Goal: Task Accomplishment & Management: Complete application form

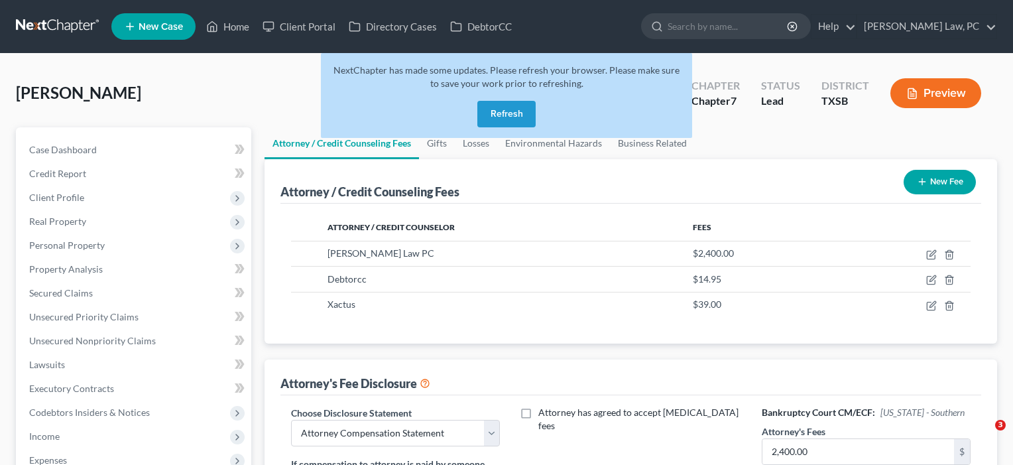
select select "4"
click at [239, 26] on link "Home" at bounding box center [227, 27] width 56 height 24
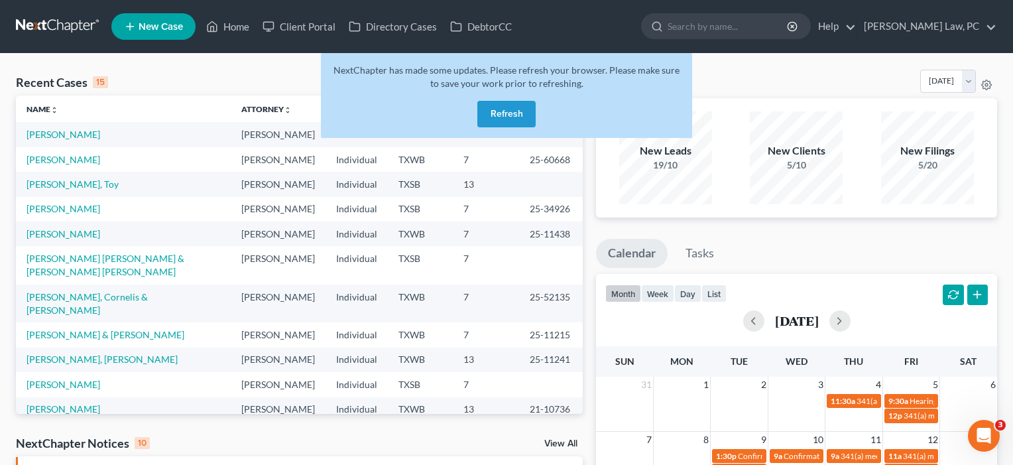
click at [506, 115] on button "Refresh" at bounding box center [506, 114] width 58 height 27
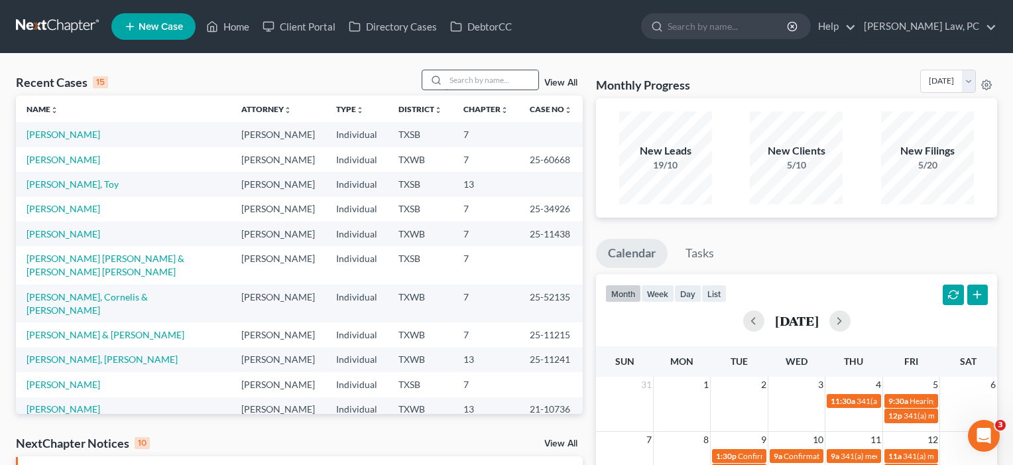
click at [492, 86] on input "search" at bounding box center [491, 79] width 93 height 19
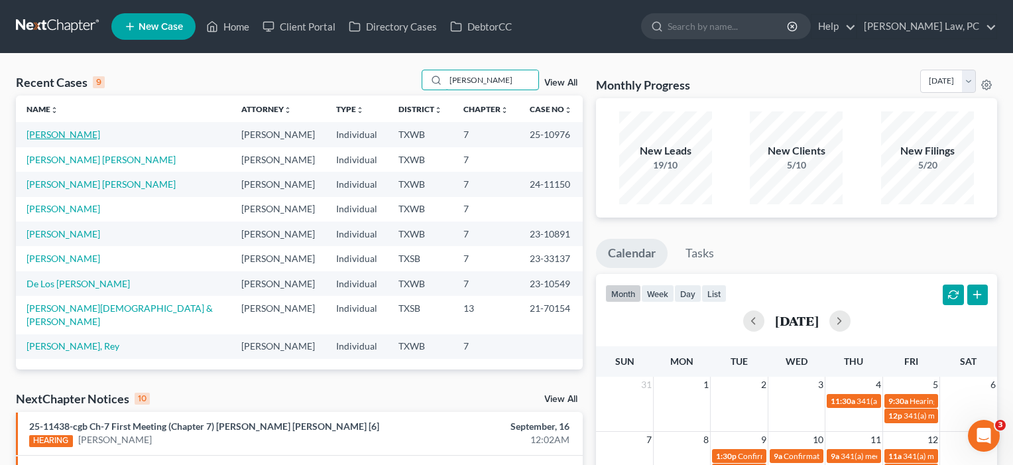
type input "reyes"
click at [69, 133] on link "Reyes, Kevin" at bounding box center [64, 134] width 74 height 11
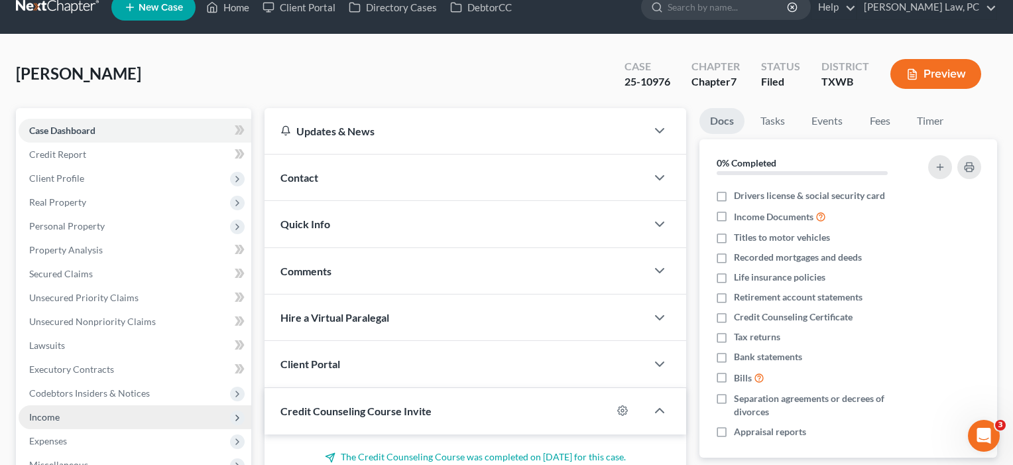
scroll to position [37, 0]
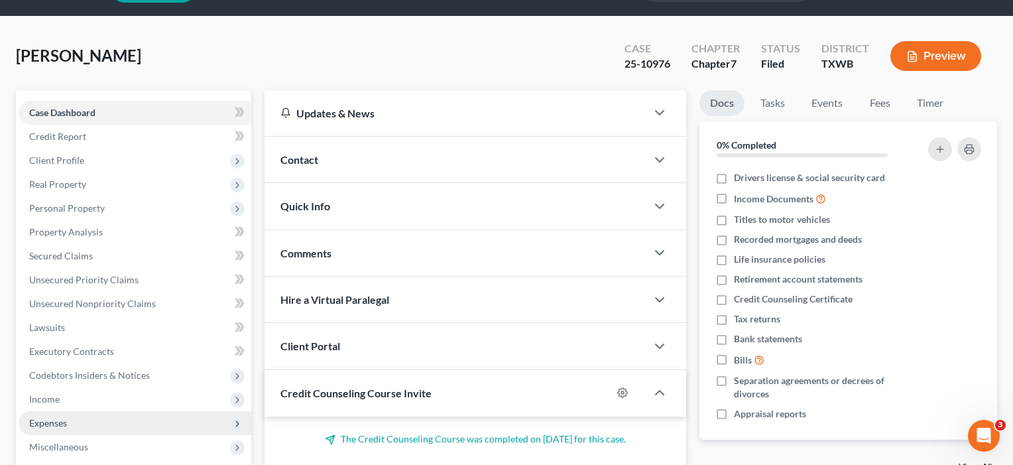
click at [48, 429] on span "Expenses" at bounding box center [135, 423] width 233 height 24
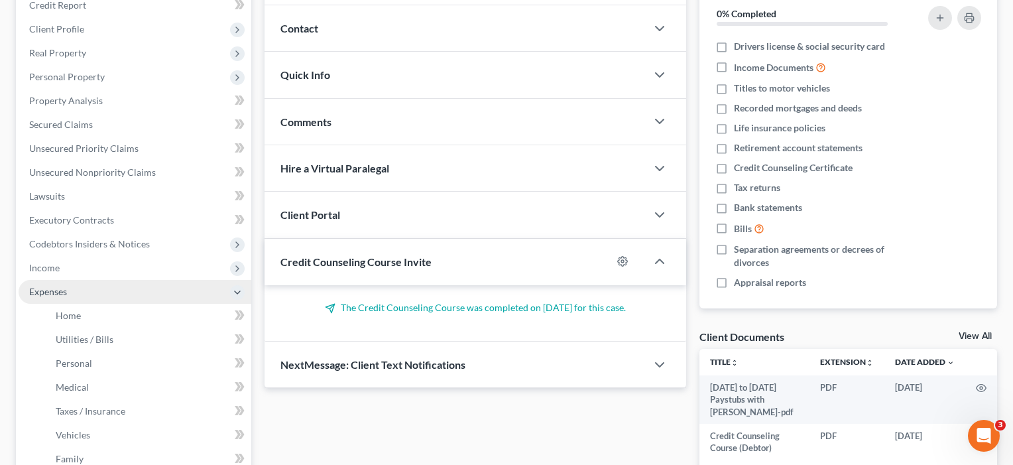
scroll to position [181, 0]
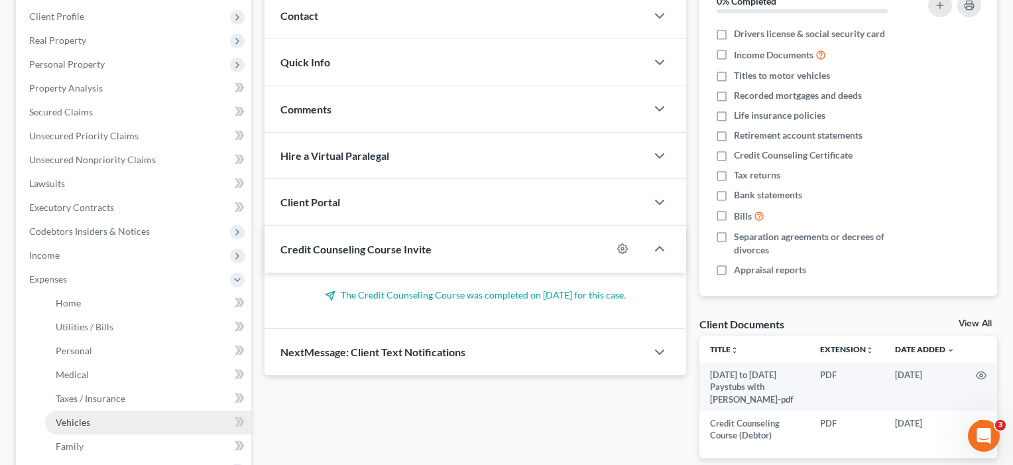
click at [76, 419] on span "Vehicles" at bounding box center [73, 421] width 34 height 11
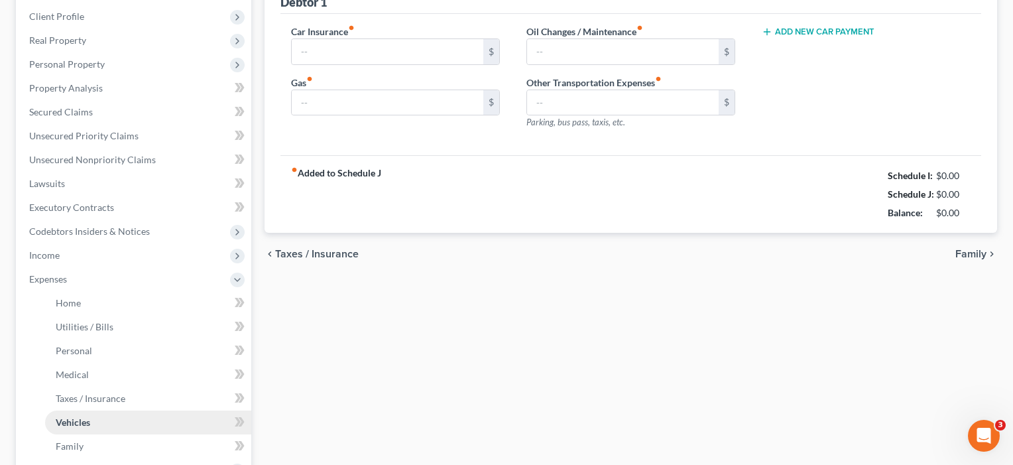
scroll to position [41, 0]
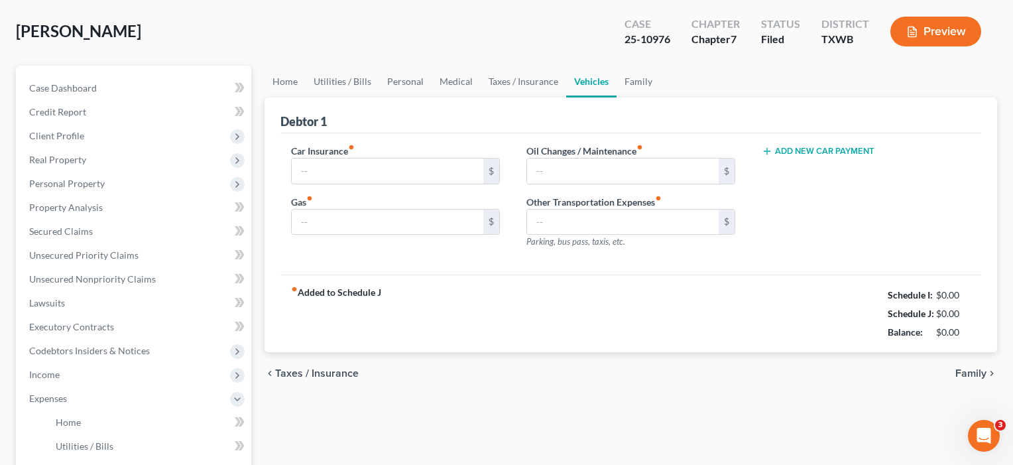
type input "132.00"
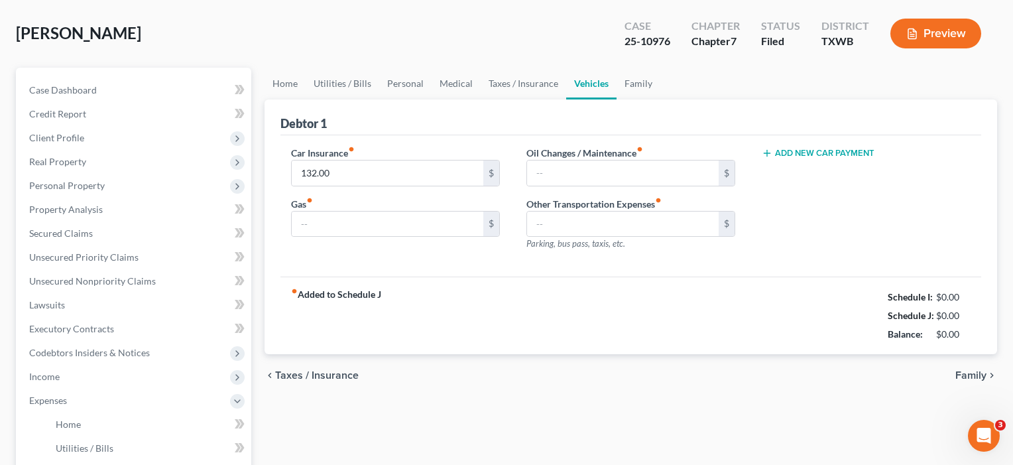
type input "250.00"
type input "100.00"
type input "0.00"
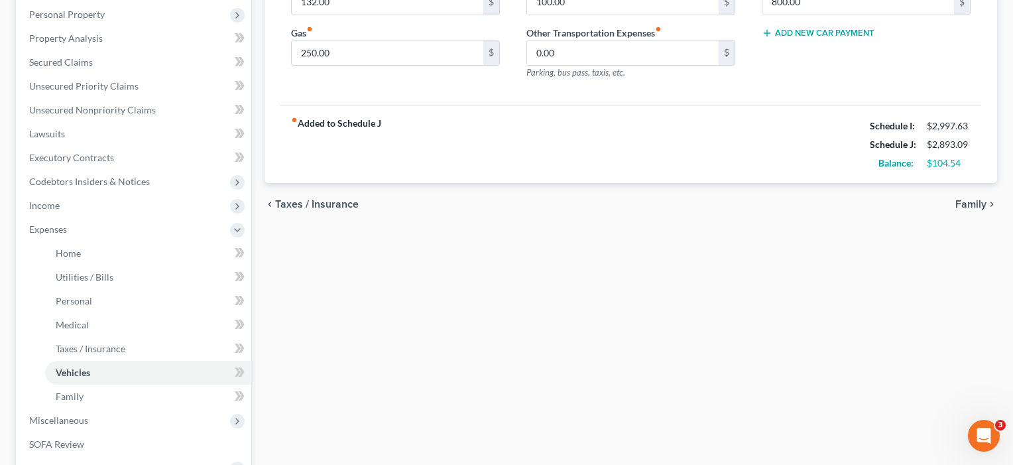
scroll to position [268, 0]
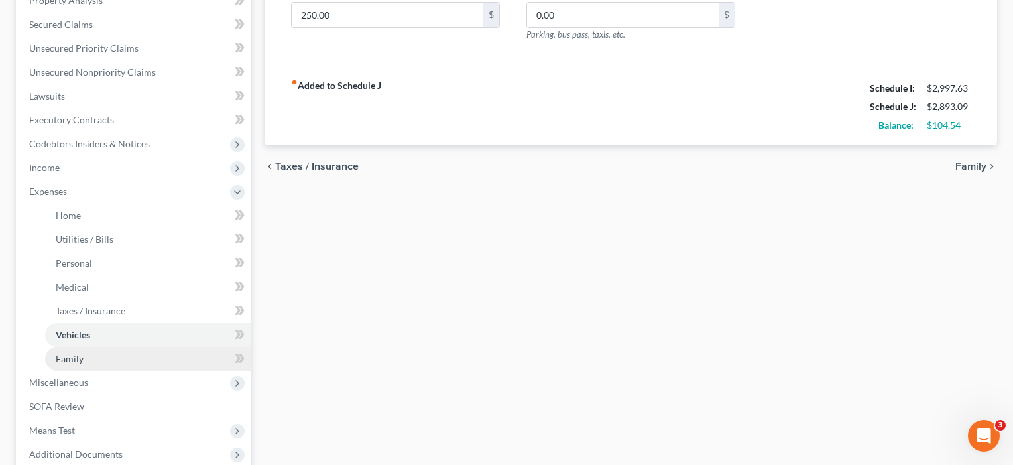
click at [65, 362] on span "Family" at bounding box center [70, 358] width 28 height 11
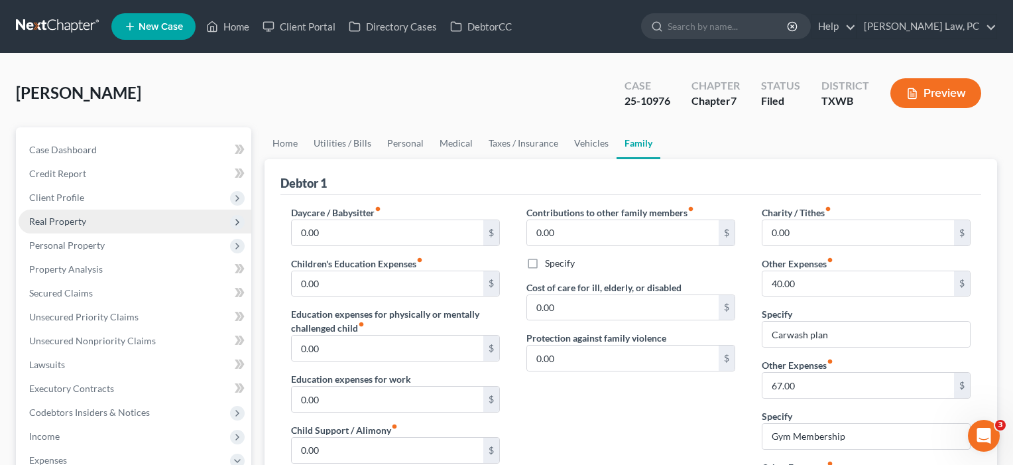
click at [68, 227] on span "Real Property" at bounding box center [135, 221] width 233 height 24
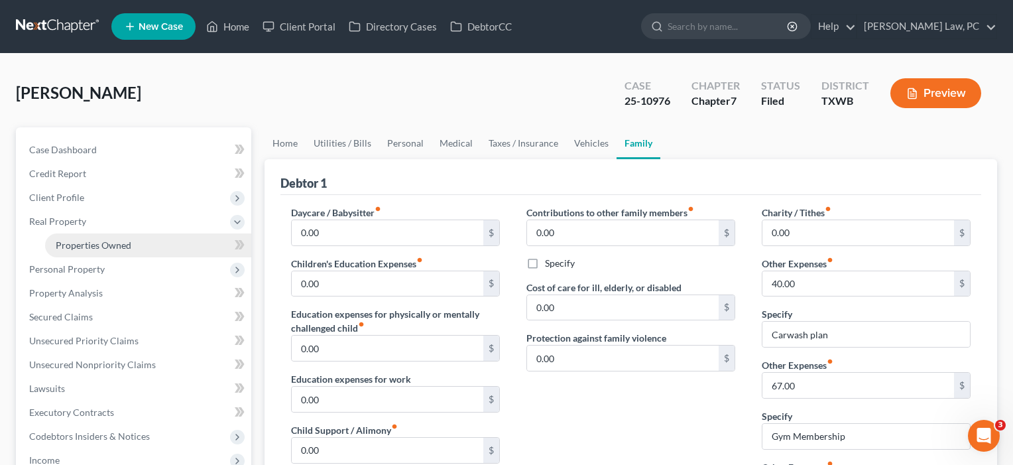
click at [66, 245] on span "Properties Owned" at bounding box center [94, 244] width 76 height 11
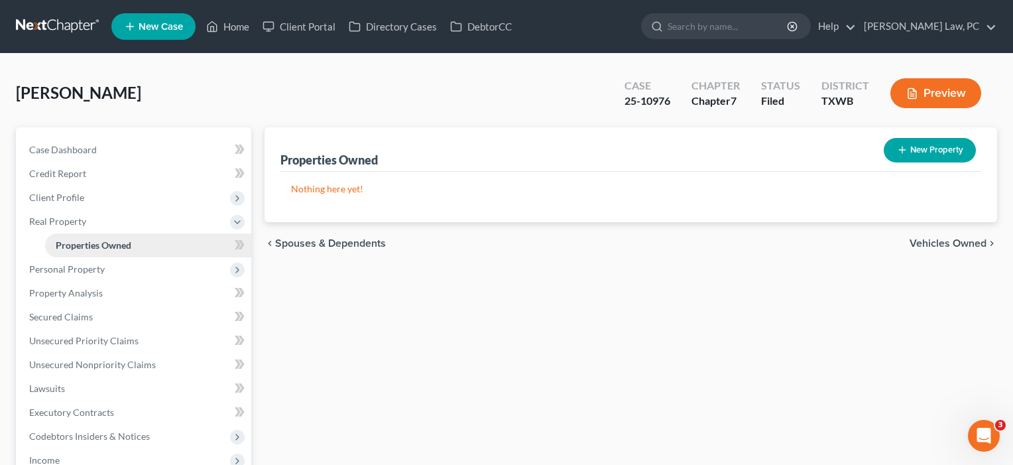
scroll to position [36, 0]
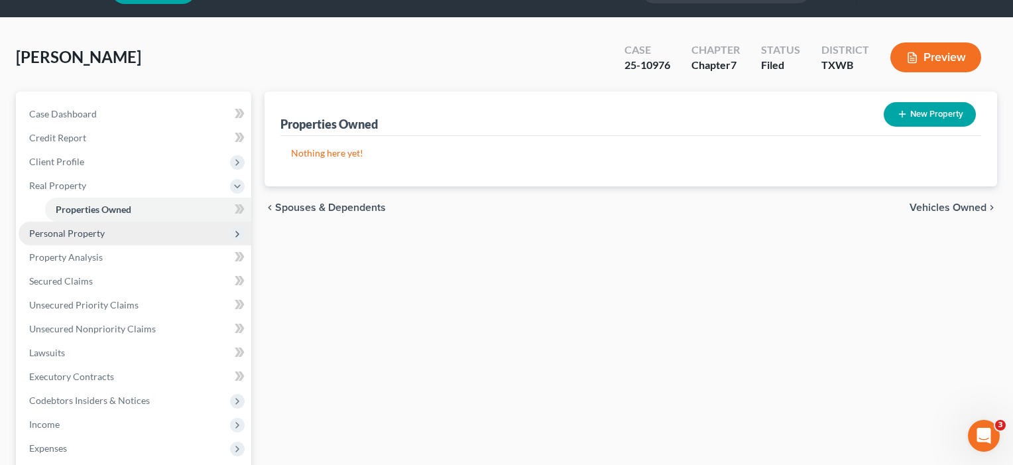
click at [64, 233] on span "Personal Property" at bounding box center [67, 232] width 76 height 11
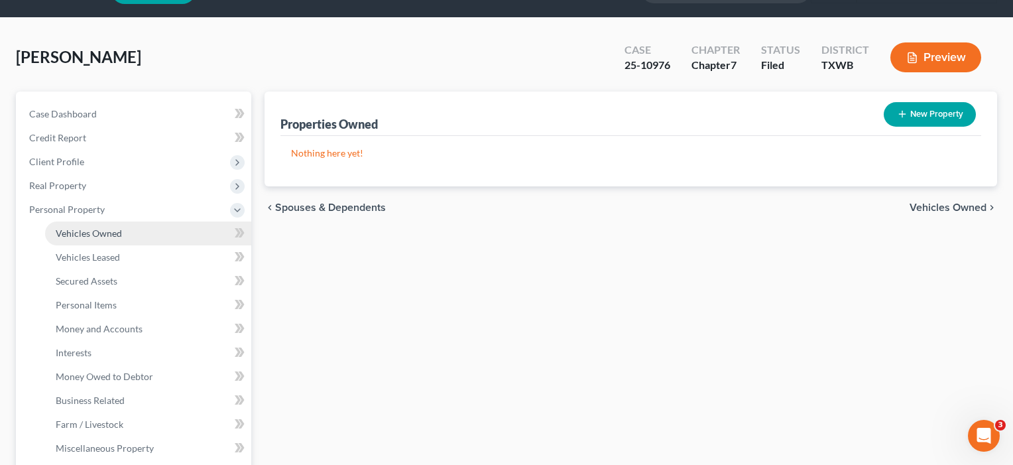
click at [66, 237] on span "Vehicles Owned" at bounding box center [89, 232] width 66 height 11
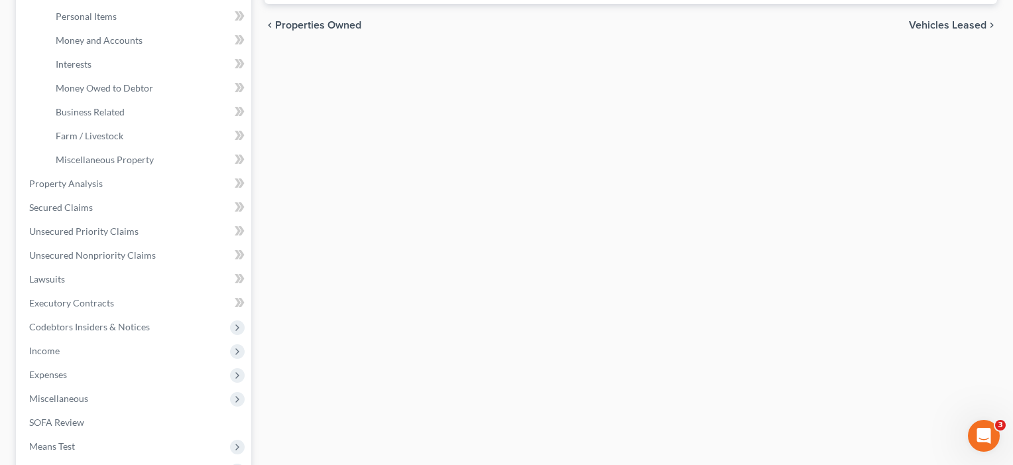
scroll to position [327, 0]
click at [52, 352] on span "Income" at bounding box center [44, 347] width 30 height 11
click at [52, 352] on span "Income" at bounding box center [135, 348] width 233 height 24
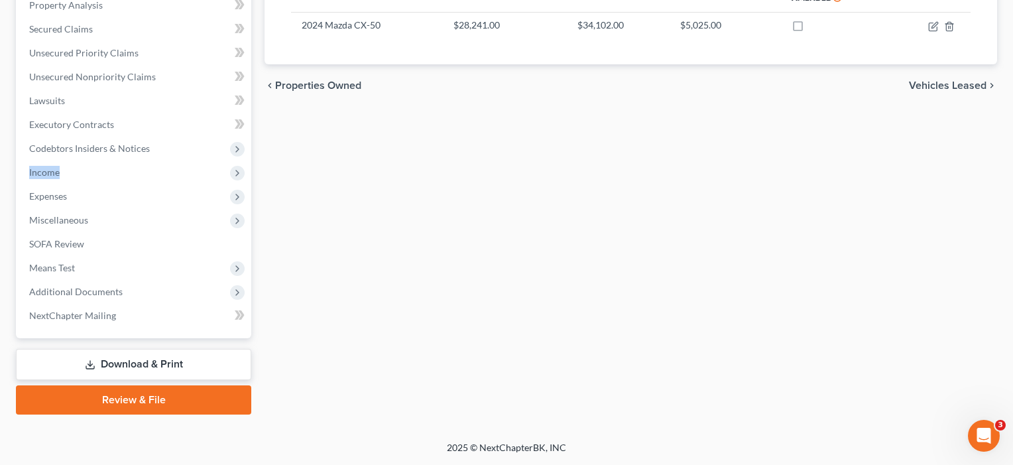
scroll to position [264, 0]
click at [53, 174] on span "Income" at bounding box center [44, 171] width 30 height 11
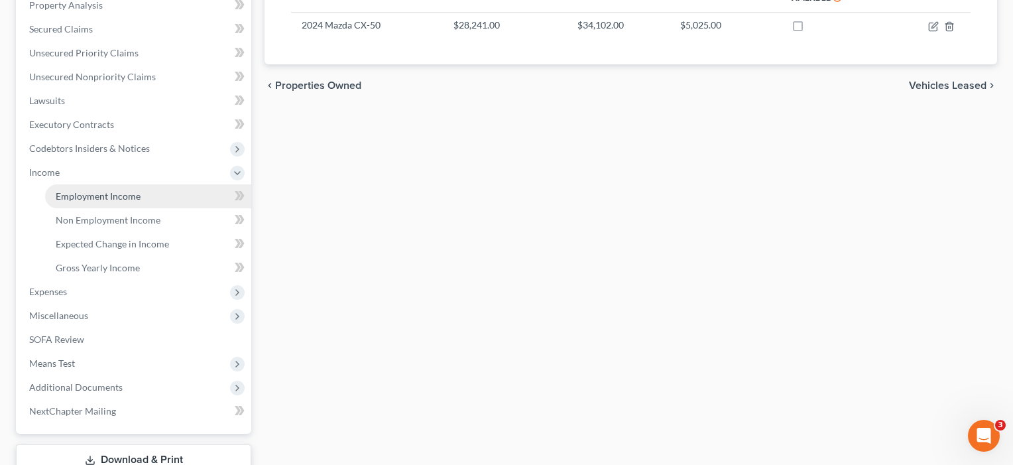
click at [58, 188] on link "Employment Income" at bounding box center [148, 196] width 206 height 24
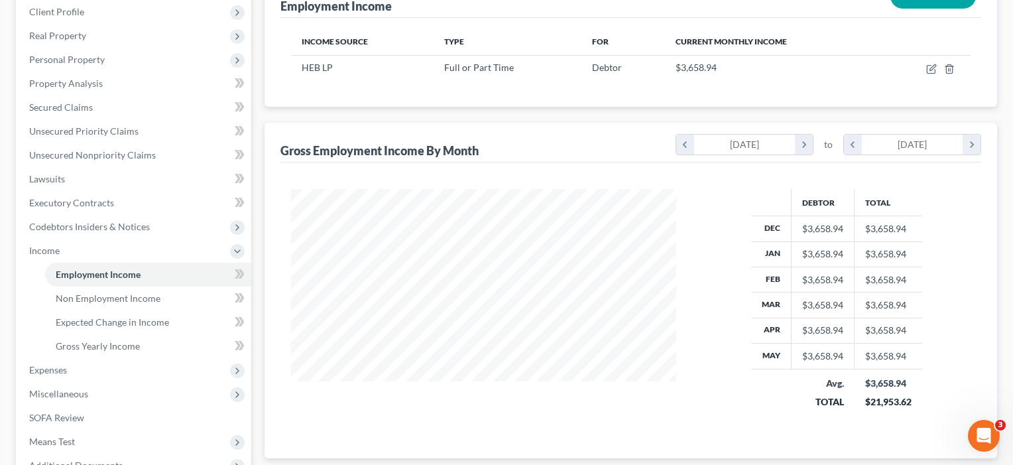
scroll to position [62, 0]
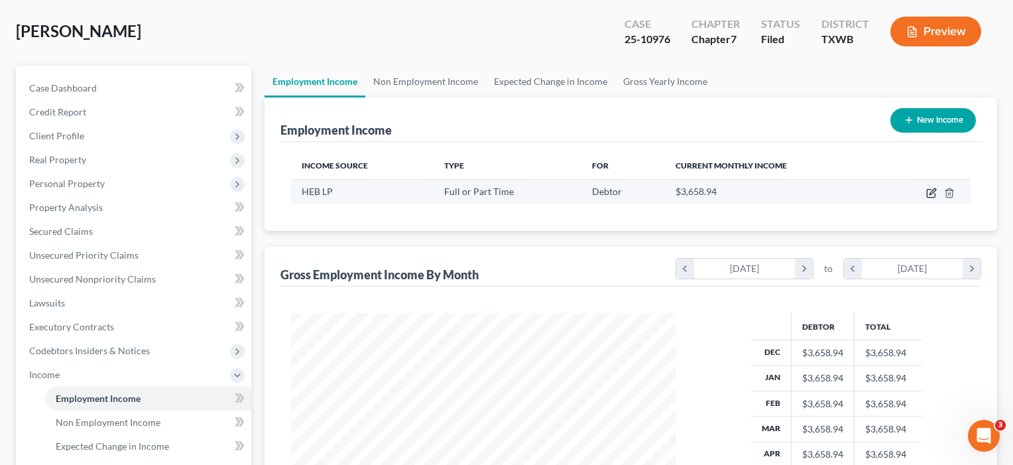
click at [929, 193] on icon "button" at bounding box center [931, 193] width 11 height 11
select select "0"
select select "45"
select select "3"
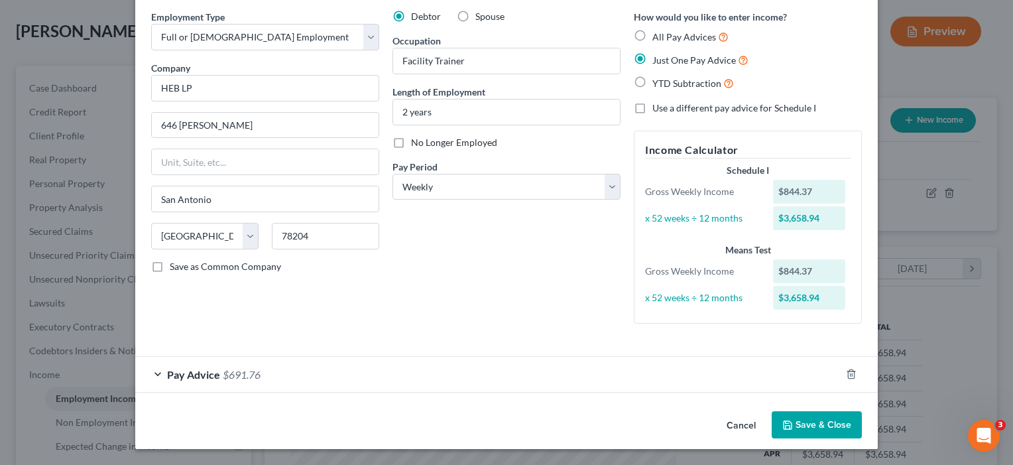
scroll to position [50, 0]
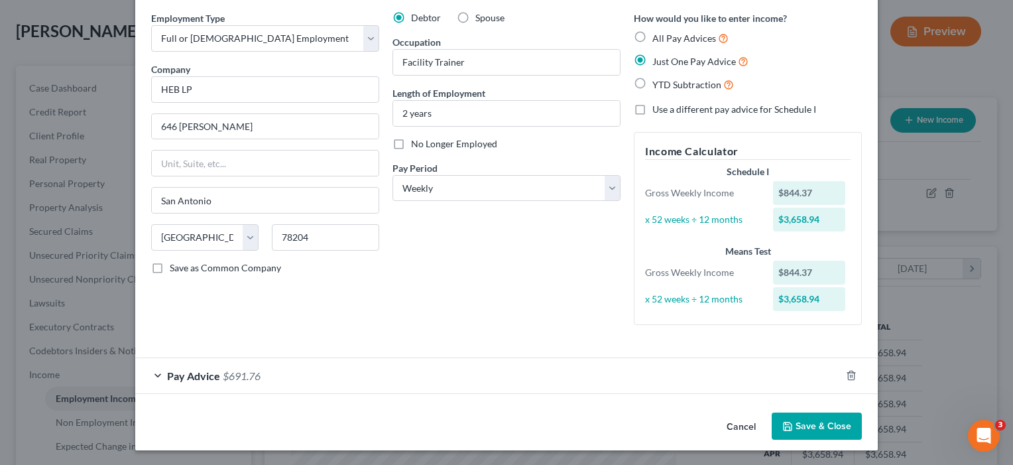
click at [816, 423] on button "Save & Close" at bounding box center [816, 426] width 90 height 28
